Goal: Transaction & Acquisition: Purchase product/service

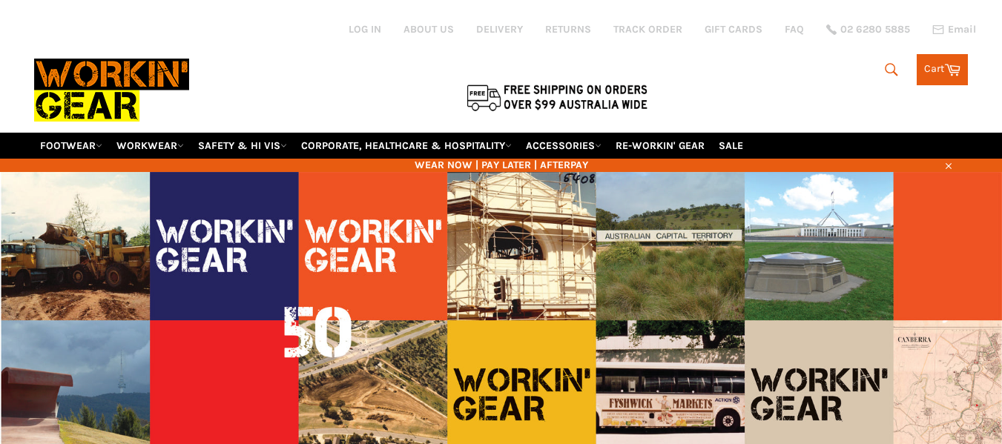
click at [885, 70] on icon "submit" at bounding box center [892, 70] width 16 height 16
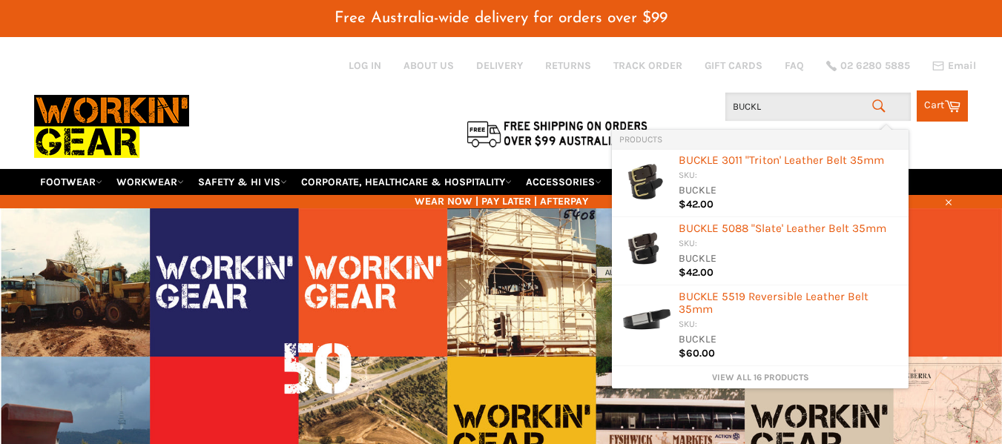
type input "BUCKLE"
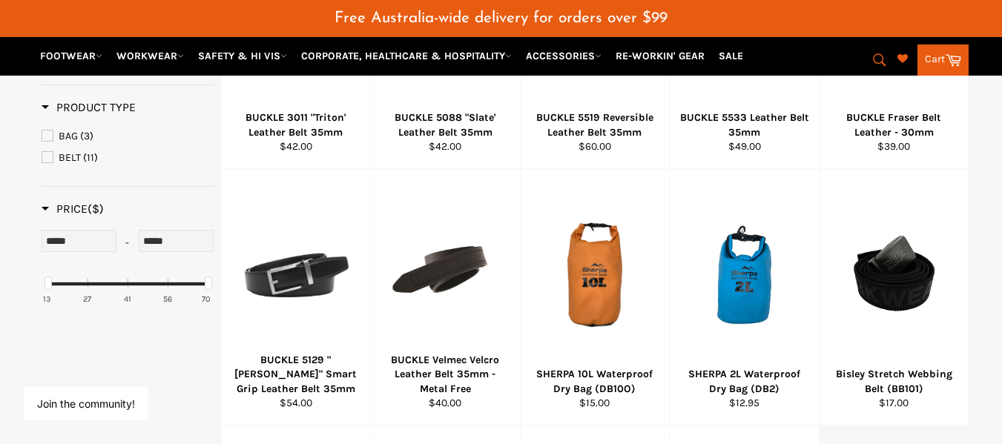
scroll to position [421, 0]
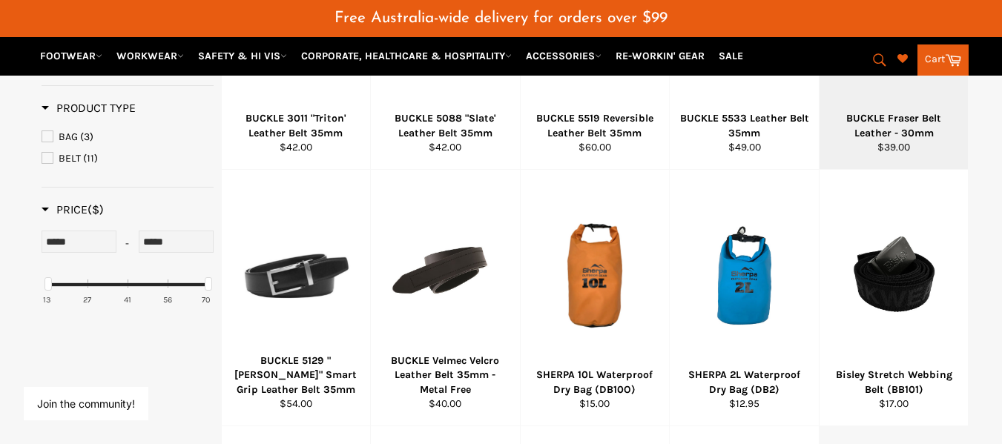
drag, startPoint x: 870, startPoint y: 53, endPoint x: 914, endPoint y: 98, distance: 62.4
click at [914, 98] on div at bounding box center [894, 19] width 112 height 174
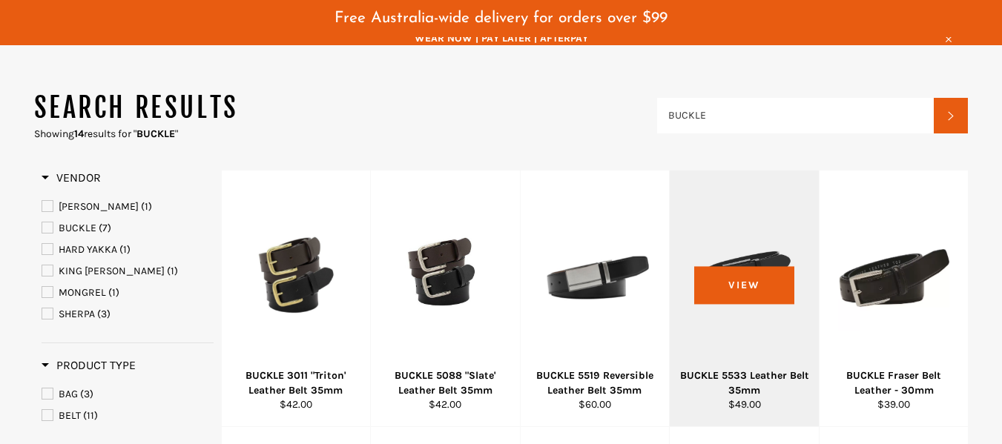
scroll to position [162, 0]
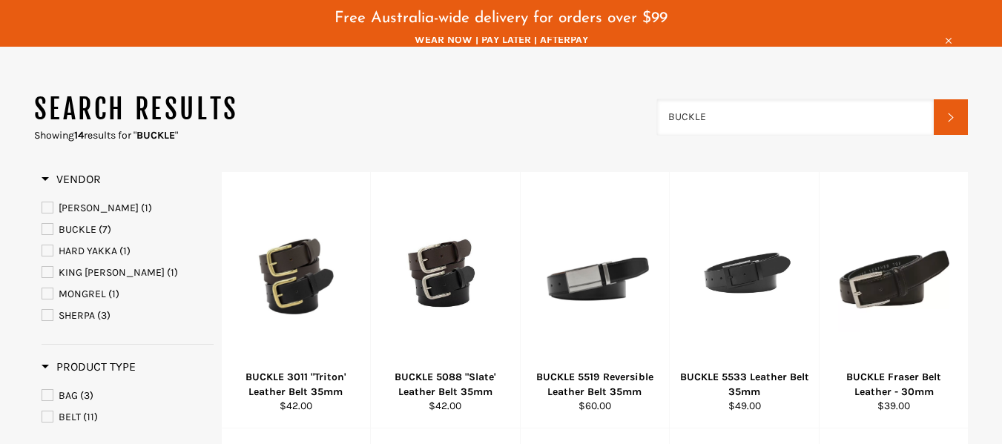
click at [720, 116] on input "BUCKLE" at bounding box center [795, 117] width 277 height 36
